Goal: Transaction & Acquisition: Purchase product/service

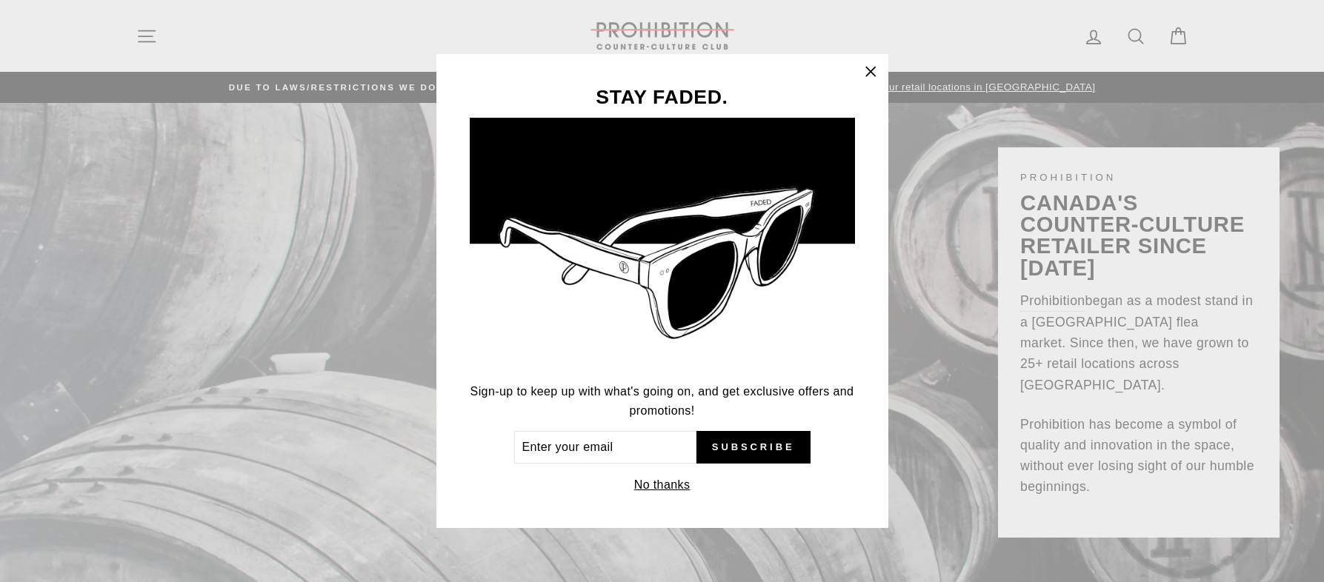
click at [147, 279] on div "STAY FADED. Sign-up to keep up with what's going on, and get exclusive offers a…" at bounding box center [662, 291] width 1324 height 582
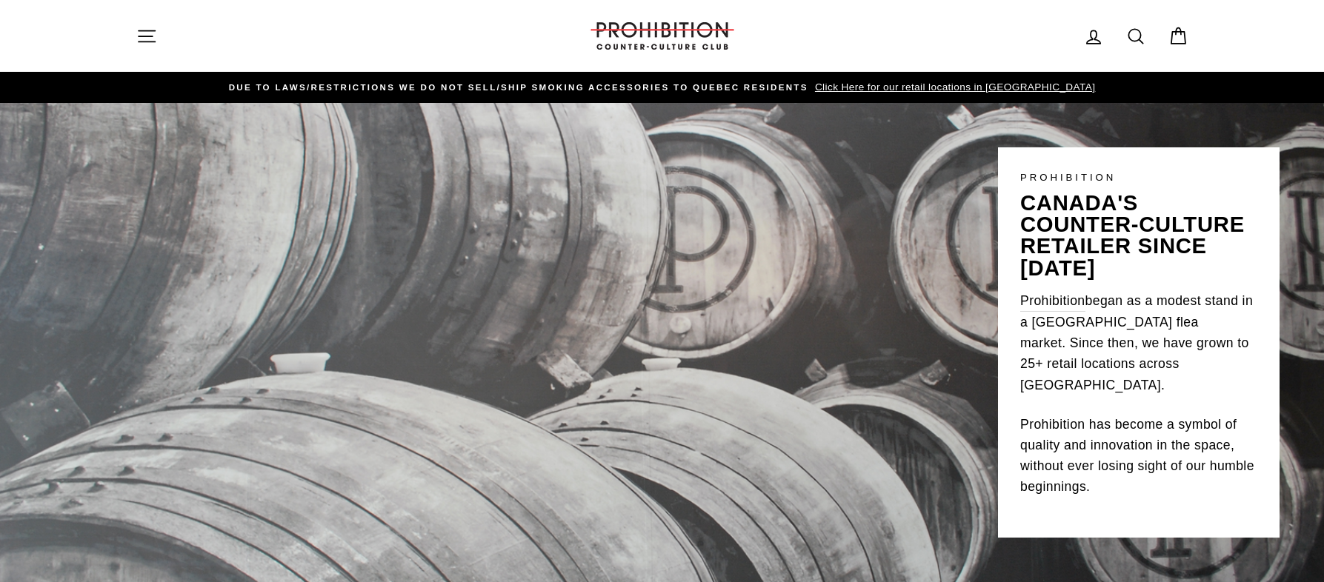
click at [156, 21] on button "Site navigation" at bounding box center [146, 36] width 39 height 32
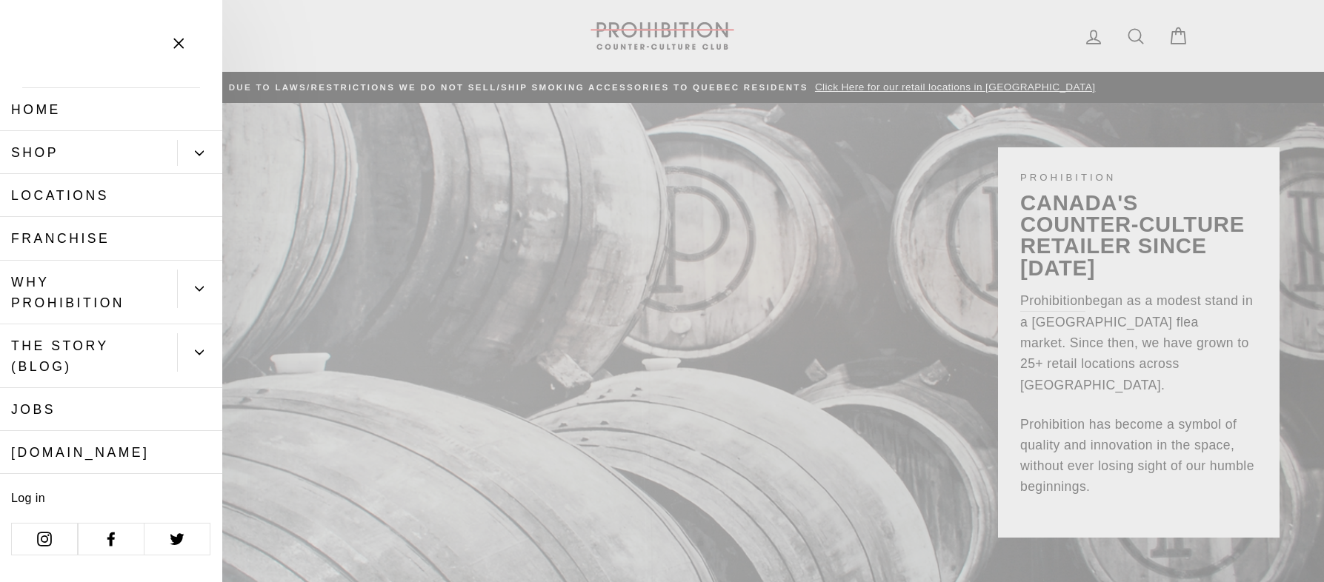
click at [185, 153] on button "Primary" at bounding box center [199, 153] width 45 height 26
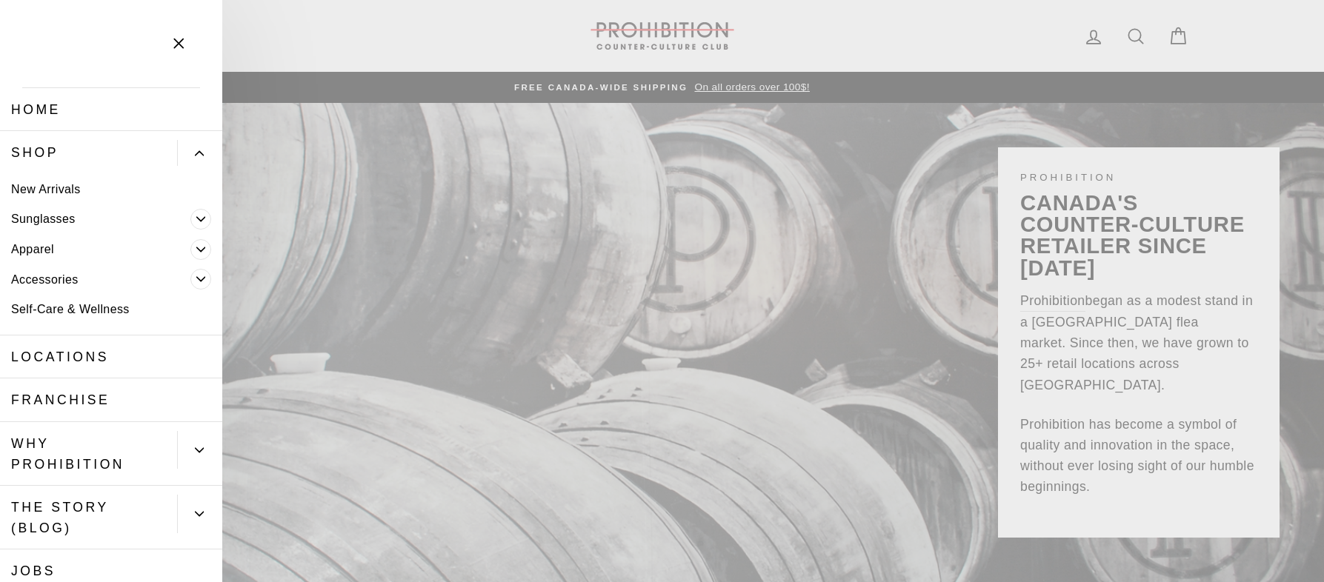
click at [59, 247] on link "Apparel" at bounding box center [95, 249] width 190 height 30
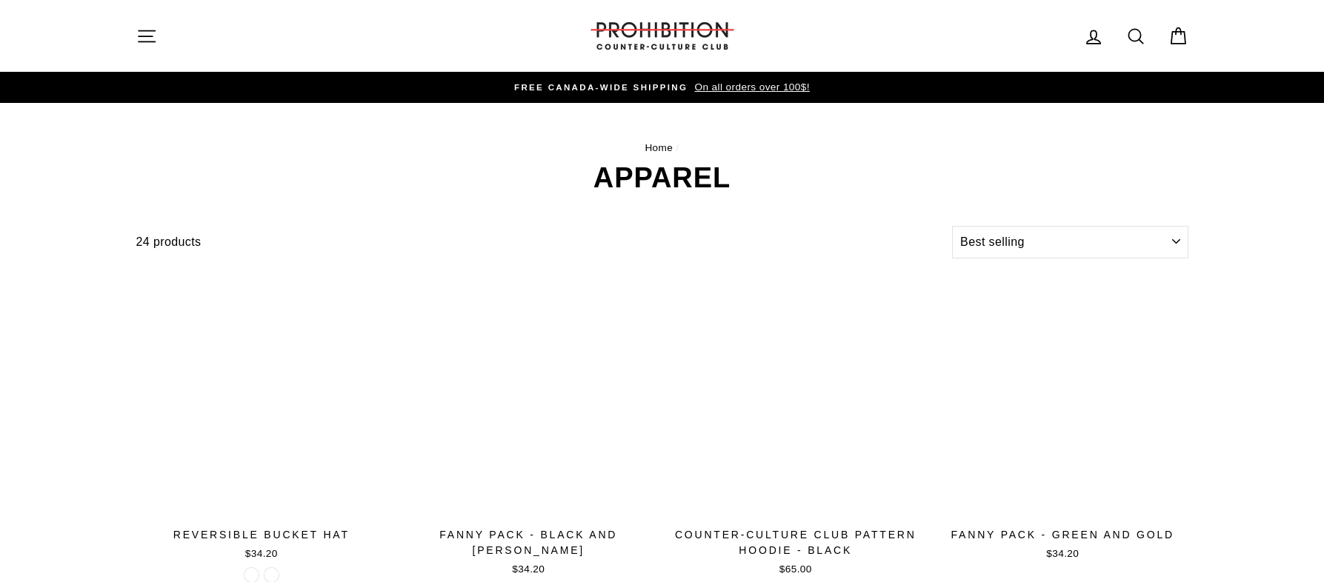
select select "best-selling"
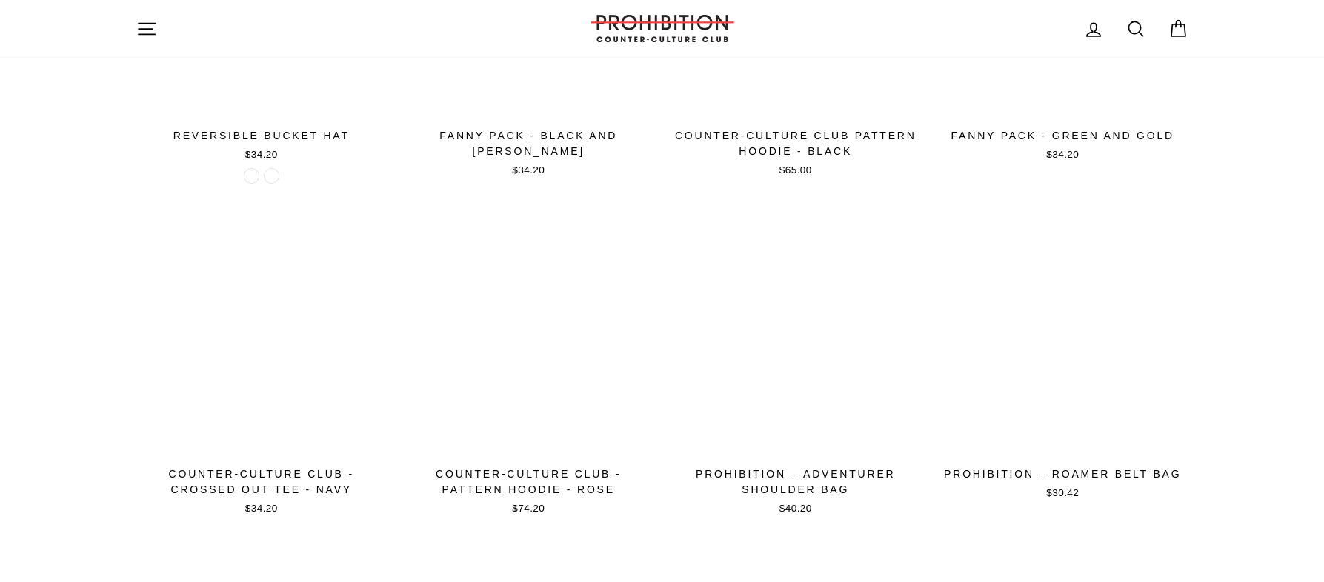
scroll to position [400, 0]
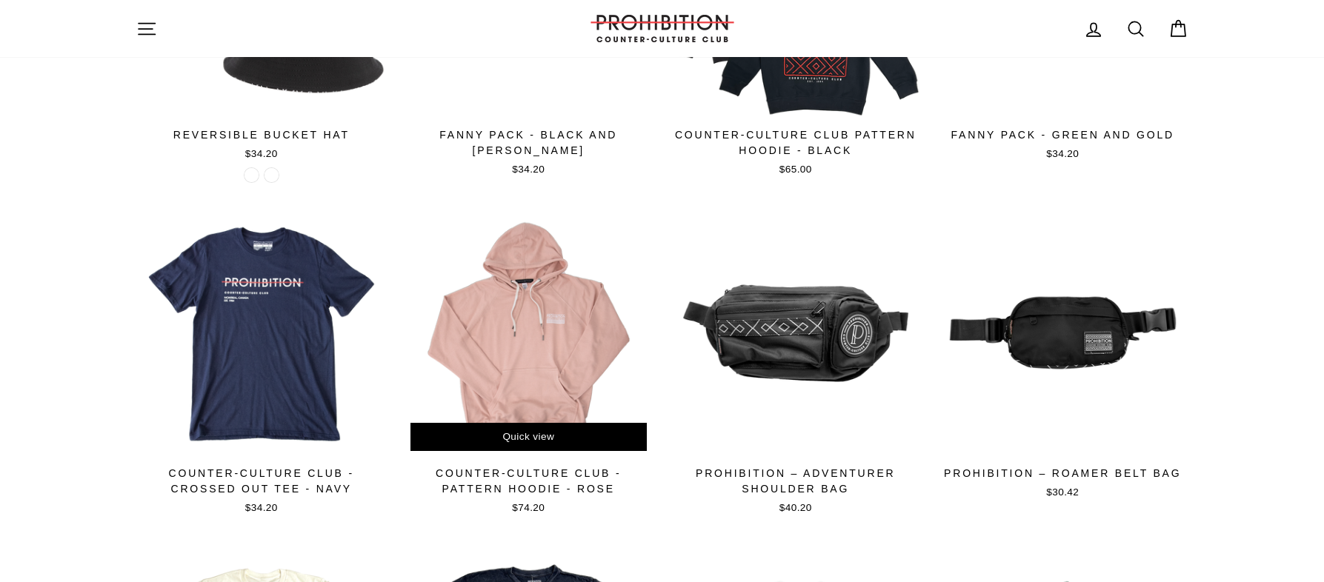
click at [493, 315] on div at bounding box center [528, 333] width 253 height 253
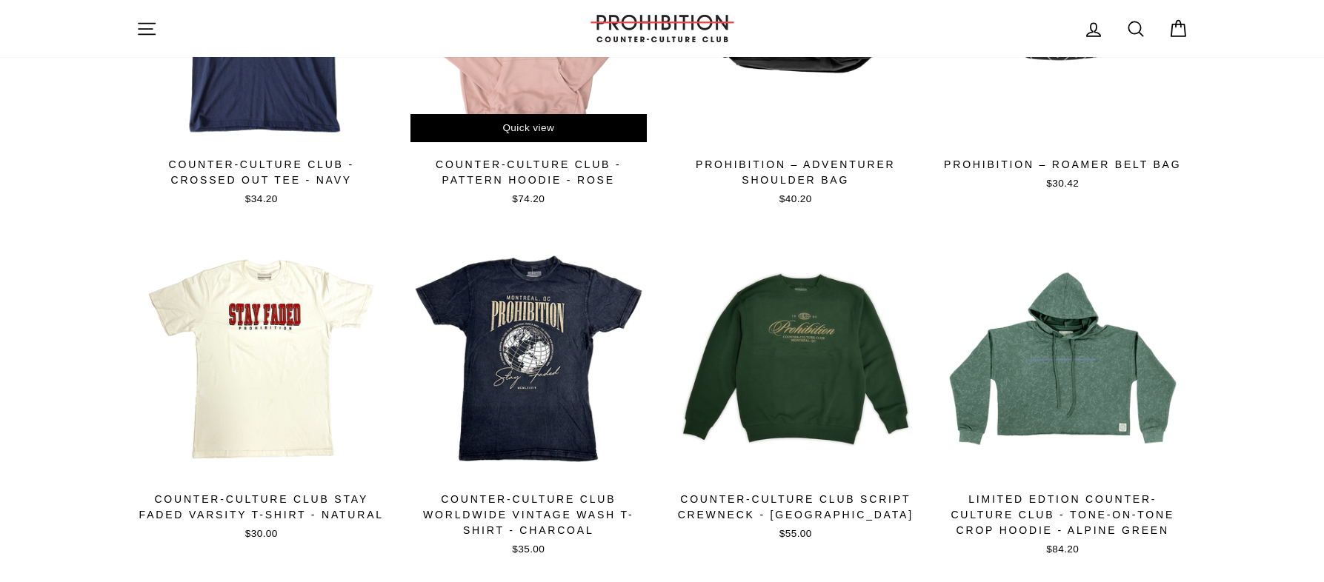
scroll to position [711, 0]
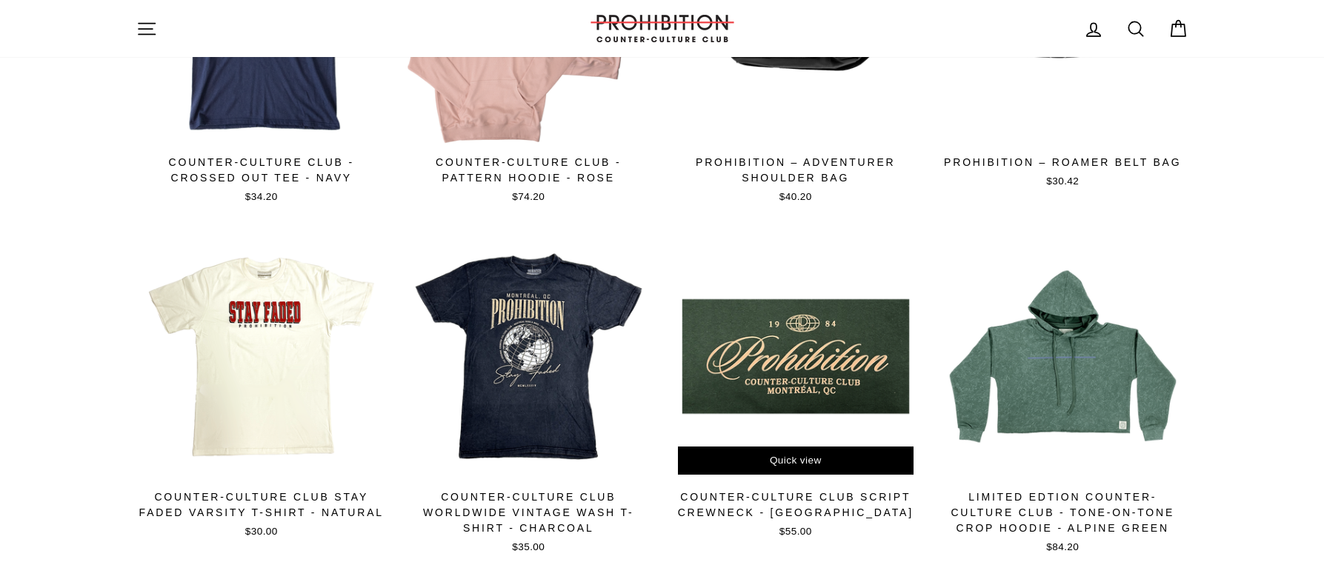
click at [804, 352] on div at bounding box center [796, 356] width 253 height 253
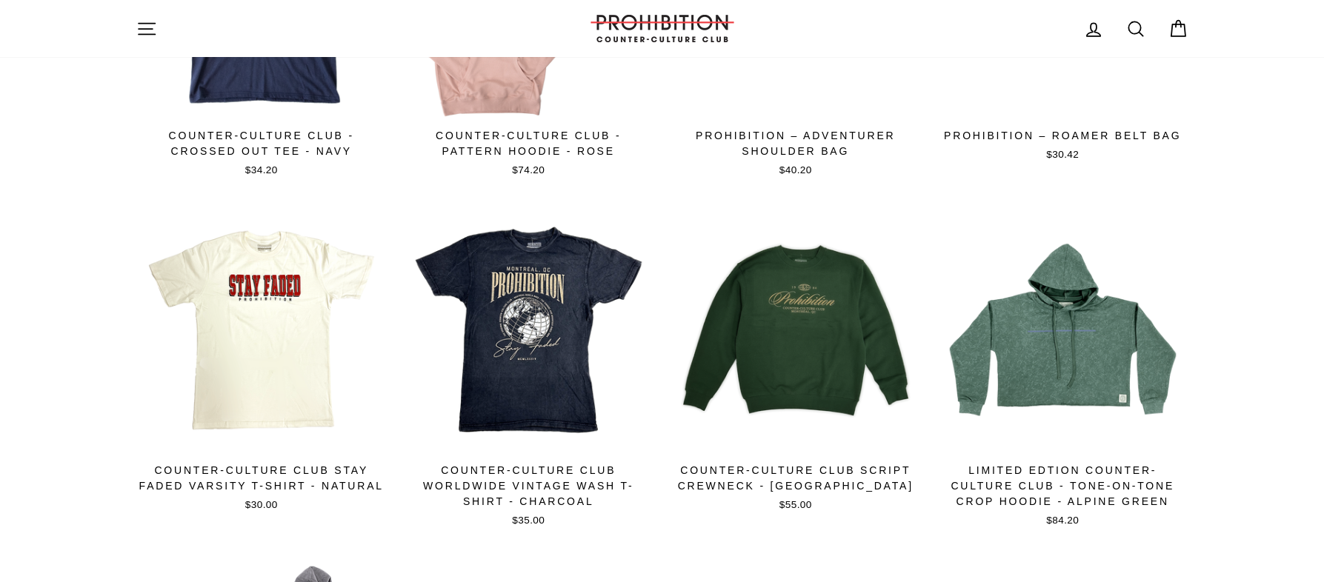
scroll to position [734, 0]
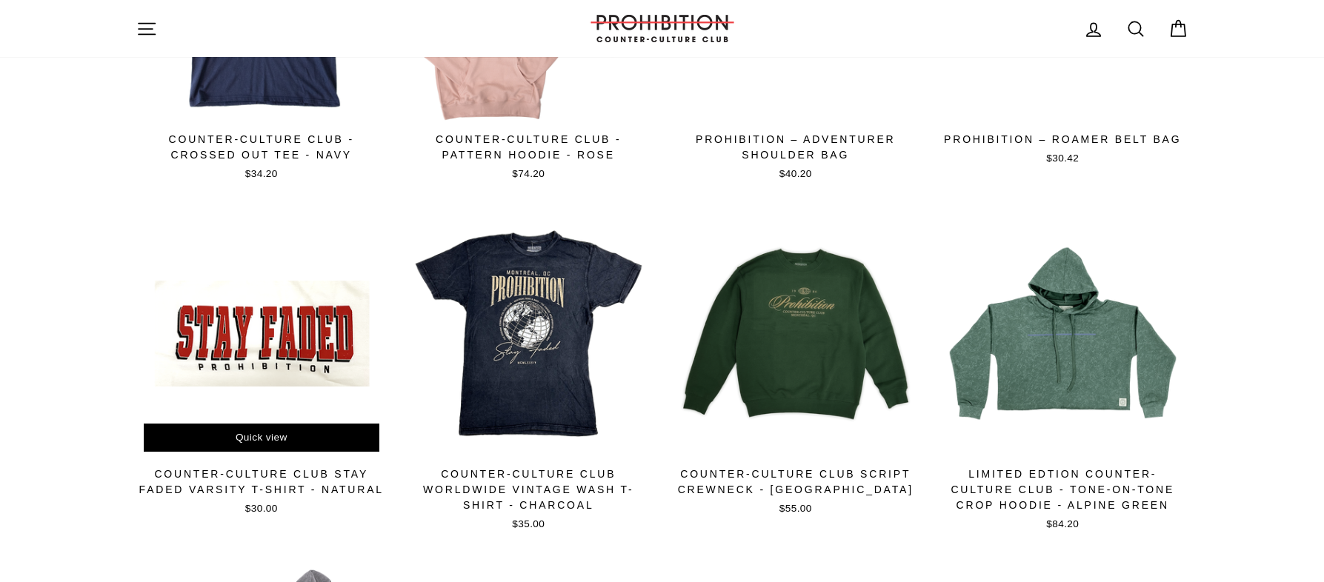
click at [257, 319] on div at bounding box center [262, 333] width 253 height 253
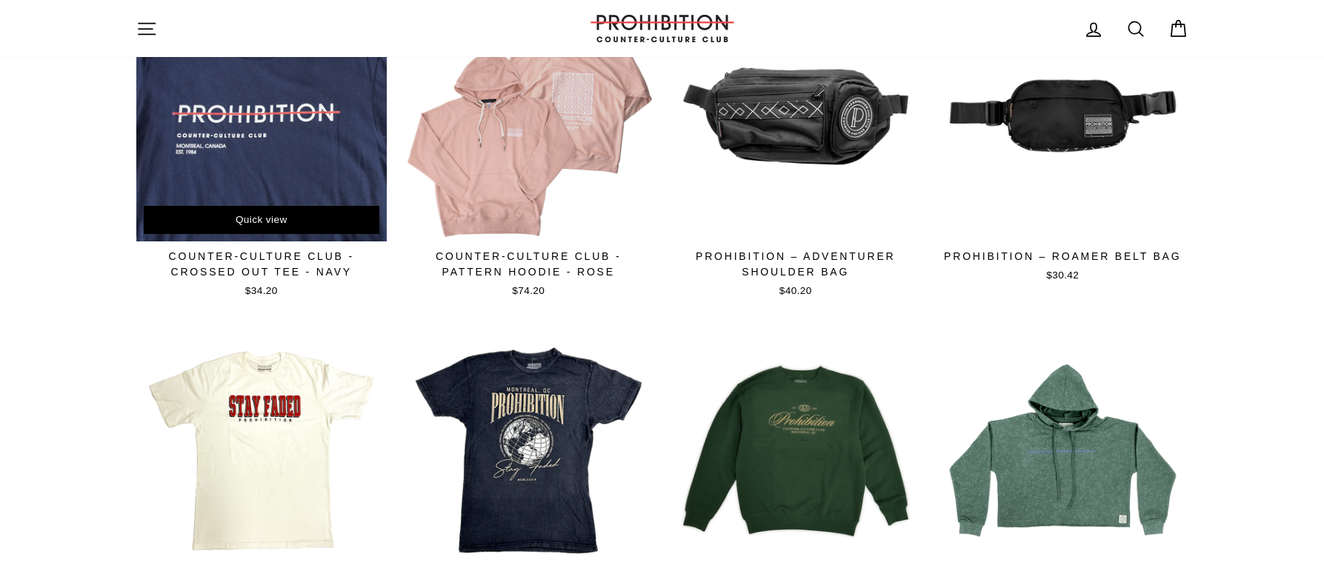
scroll to position [616, 0]
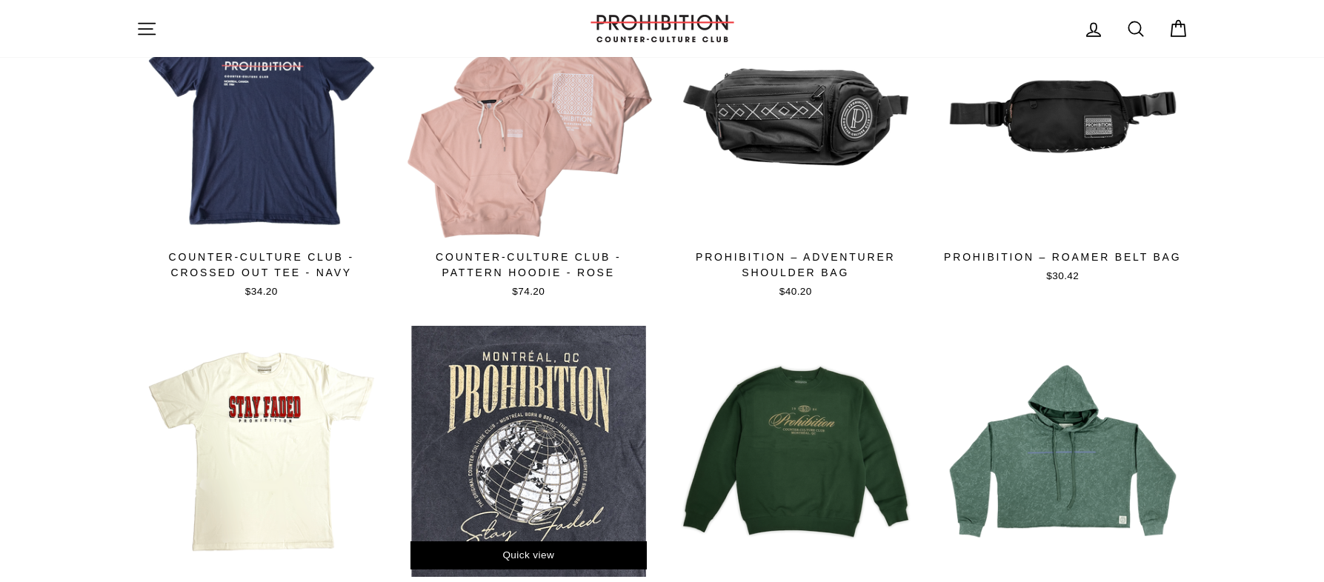
click at [569, 439] on div at bounding box center [528, 451] width 253 height 253
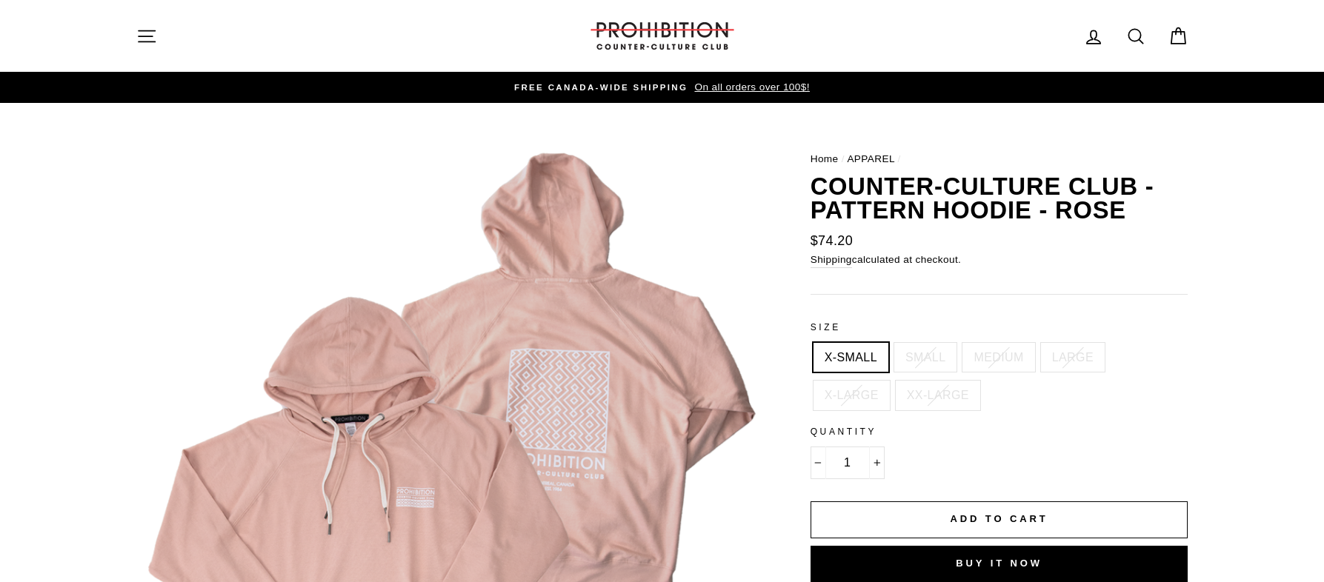
click at [356, 437] on button "Close (esc)" at bounding box center [448, 456] width 625 height 625
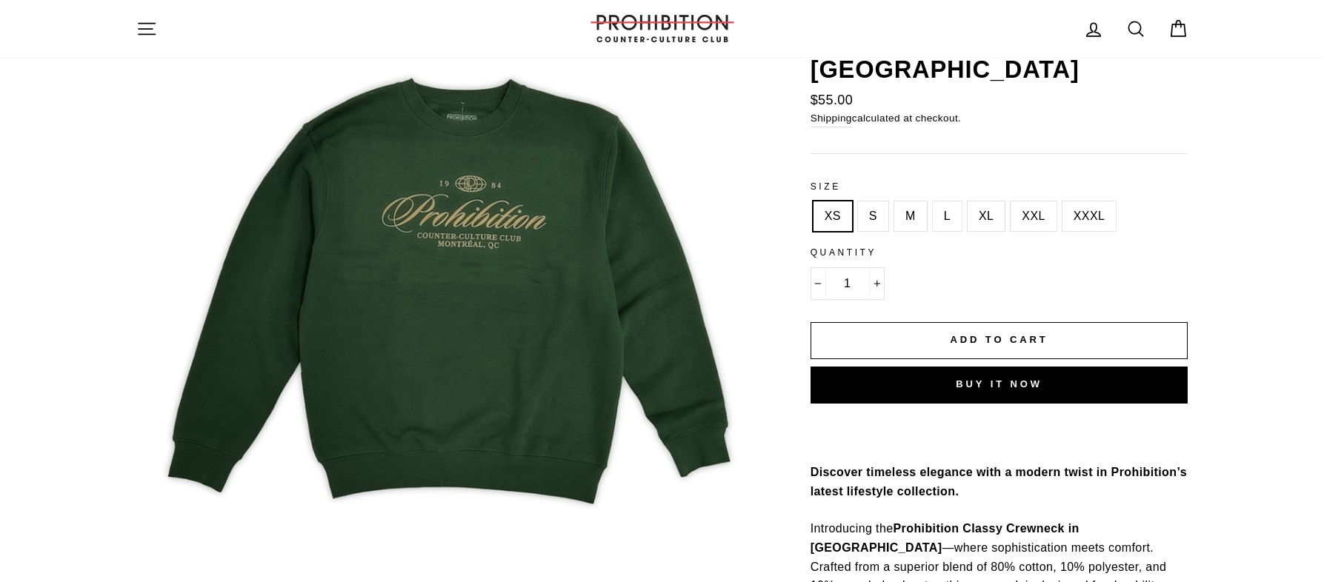
scroll to position [124, 0]
